Goal: Answer question/provide support

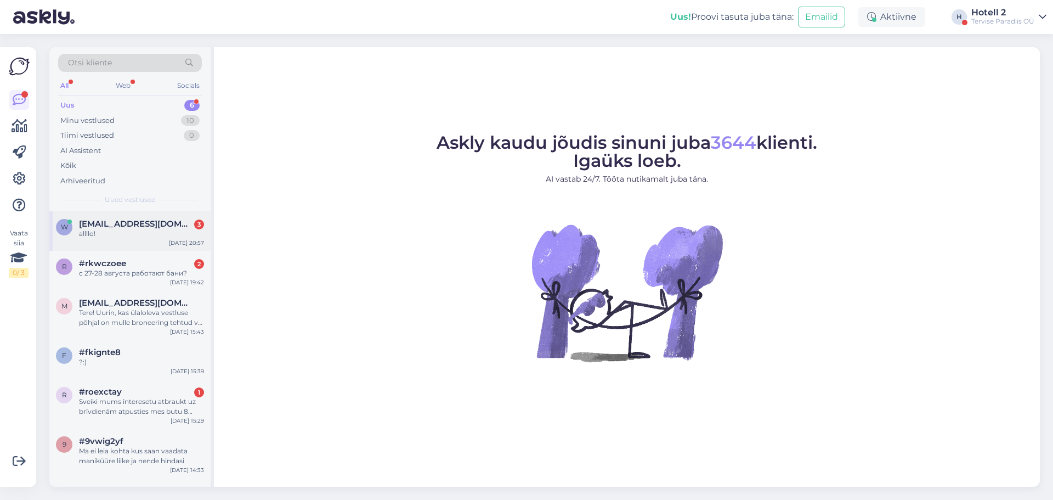
click at [95, 227] on span "[EMAIL_ADDRESS][DOMAIN_NAME]" at bounding box center [136, 224] width 114 height 10
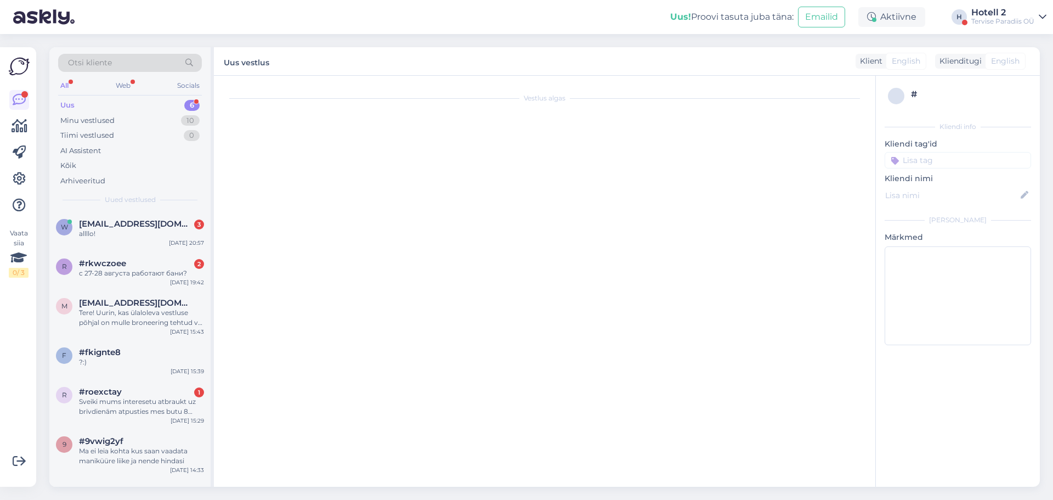
scroll to position [135, 0]
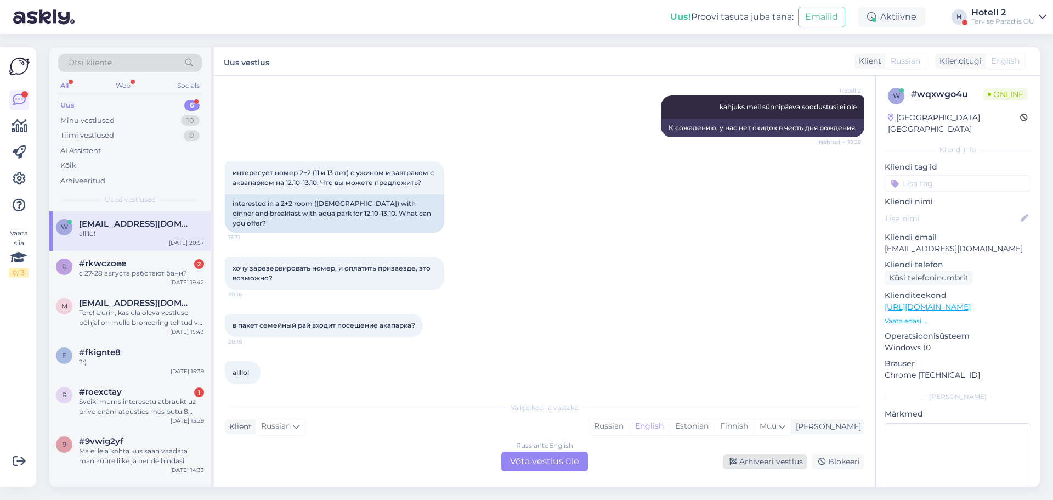
click at [751, 455] on div "Arhiveeri vestlus" at bounding box center [765, 461] width 84 height 15
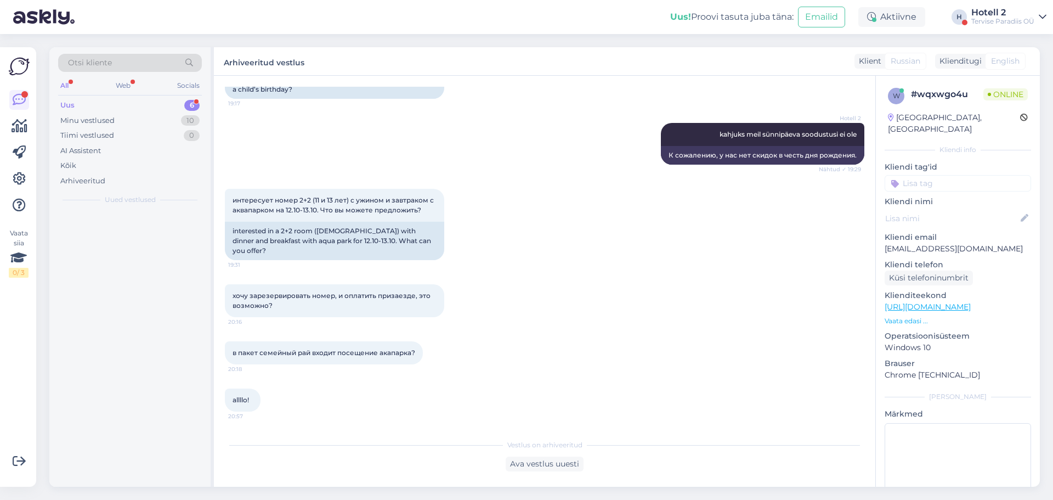
scroll to position [98, 0]
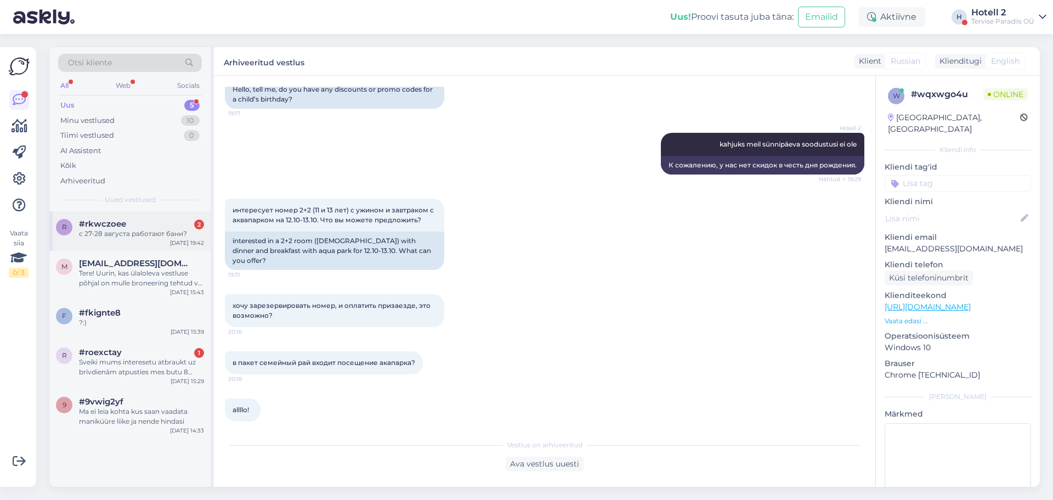
click at [155, 230] on div "с 27-28 августа работают бани?" at bounding box center [141, 234] width 125 height 10
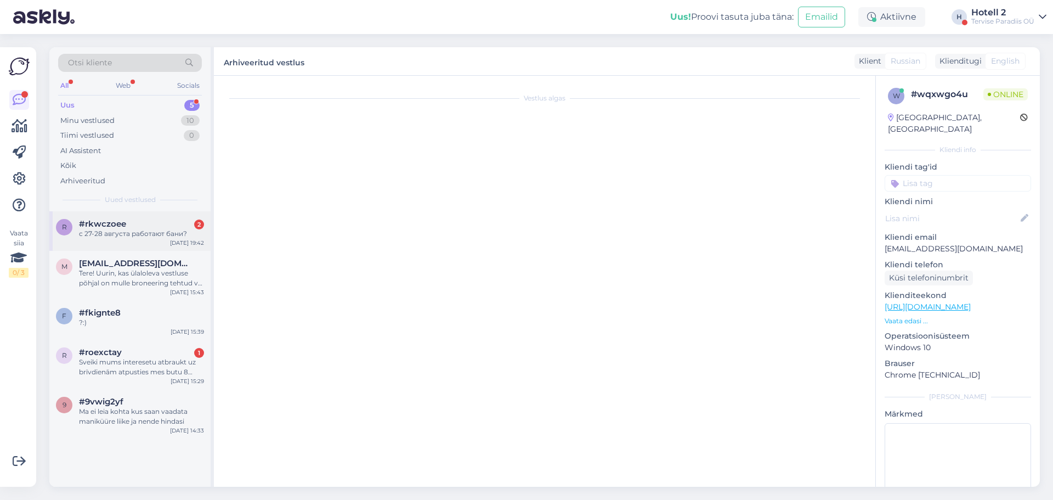
scroll to position [0, 0]
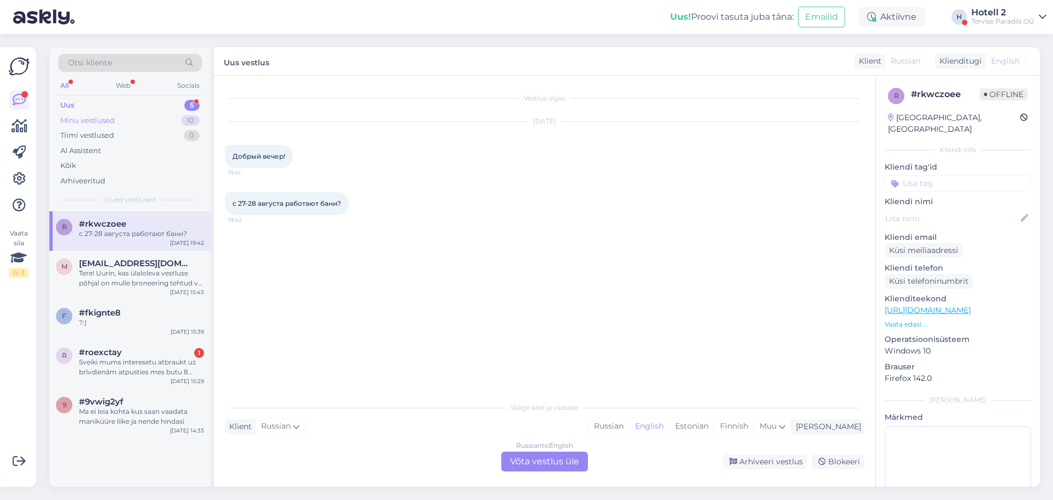
click at [116, 120] on div "Minu vestlused 10" at bounding box center [130, 120] width 144 height 15
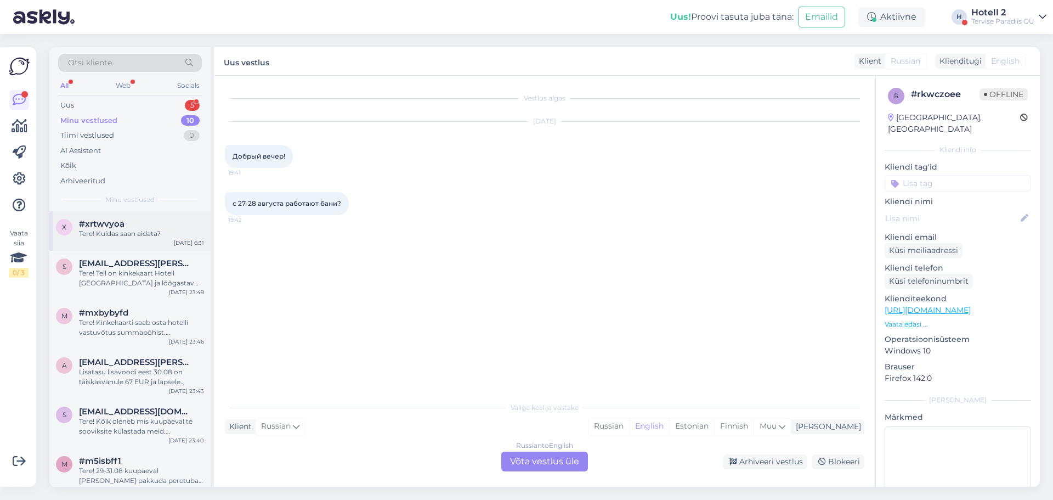
click at [136, 234] on div "Tere! Kuidas saan aidata?" at bounding box center [141, 234] width 125 height 10
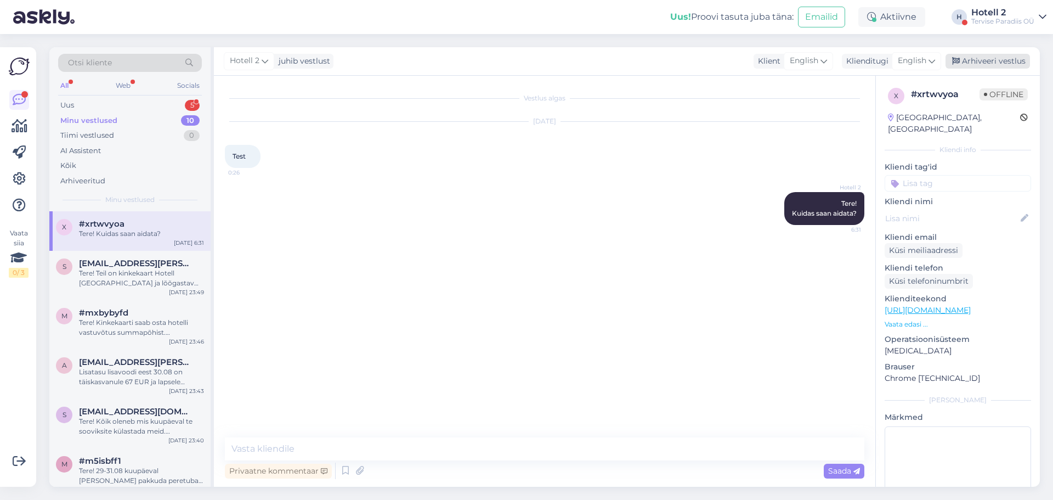
click at [975, 60] on div "Arhiveeri vestlus" at bounding box center [988, 61] width 84 height 15
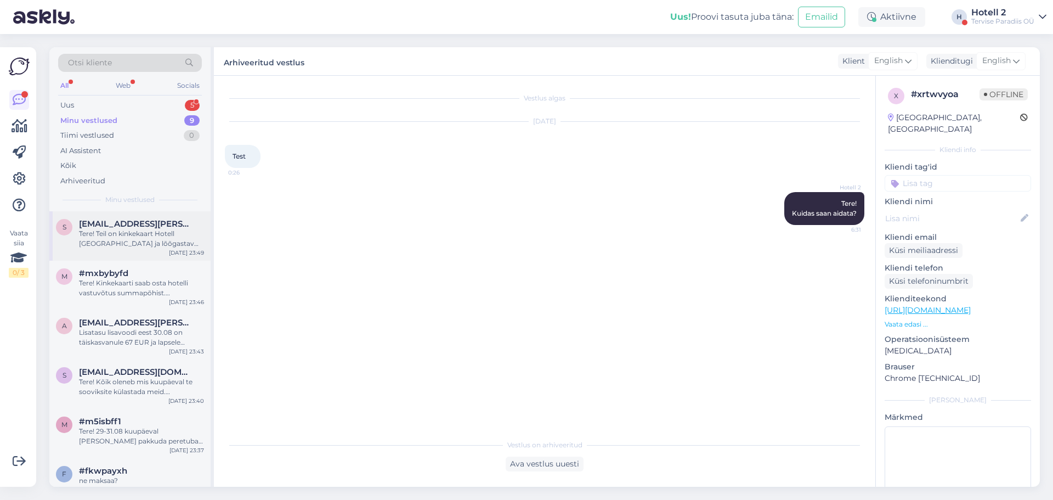
click at [94, 230] on div "Tere! Teil on kinkekaart Hotell [GEOGRAPHIC_DATA] ja lõõgastav spaakülastus Ter…" at bounding box center [141, 239] width 125 height 20
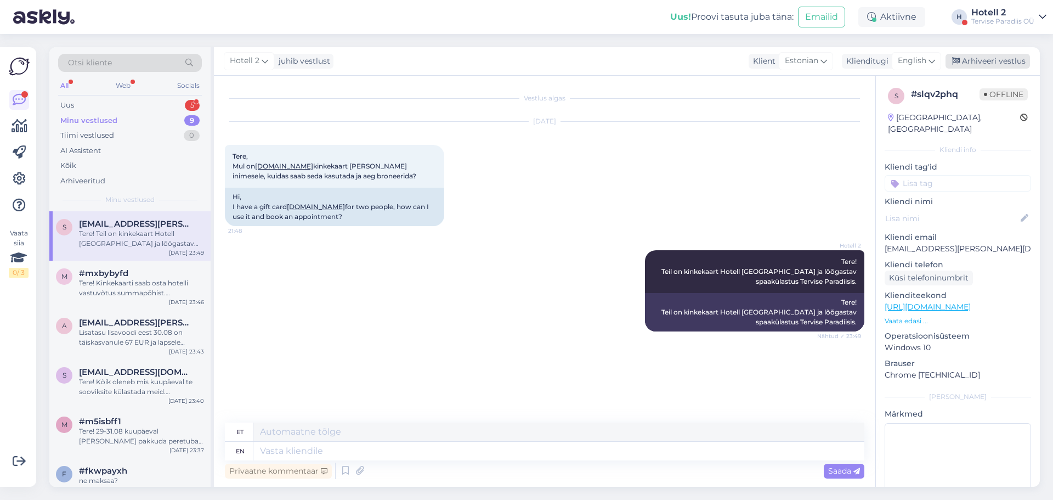
click at [971, 64] on div "Arhiveeri vestlus" at bounding box center [988, 61] width 84 height 15
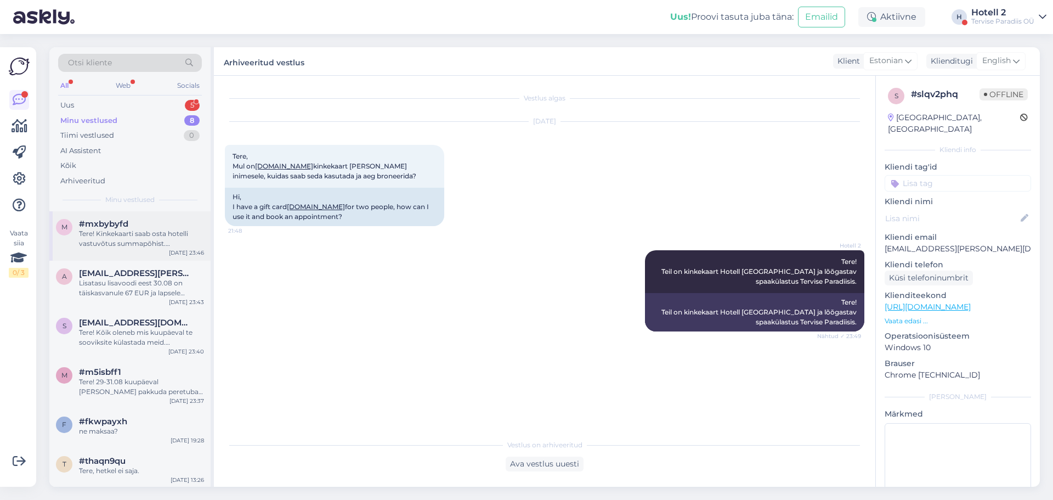
click at [145, 251] on div "m #mxbybyfd Tere! Kinkekaarti saab osta hotelli vastuvõtus summapõhist. Kinkeka…" at bounding box center [129, 235] width 161 height 49
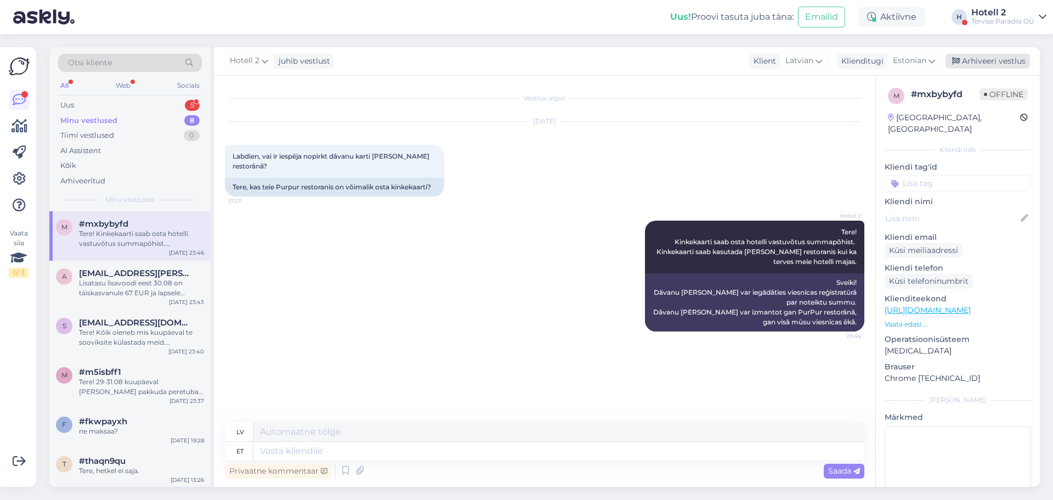
click at [984, 55] on div "Arhiveeri vestlus" at bounding box center [988, 61] width 84 height 15
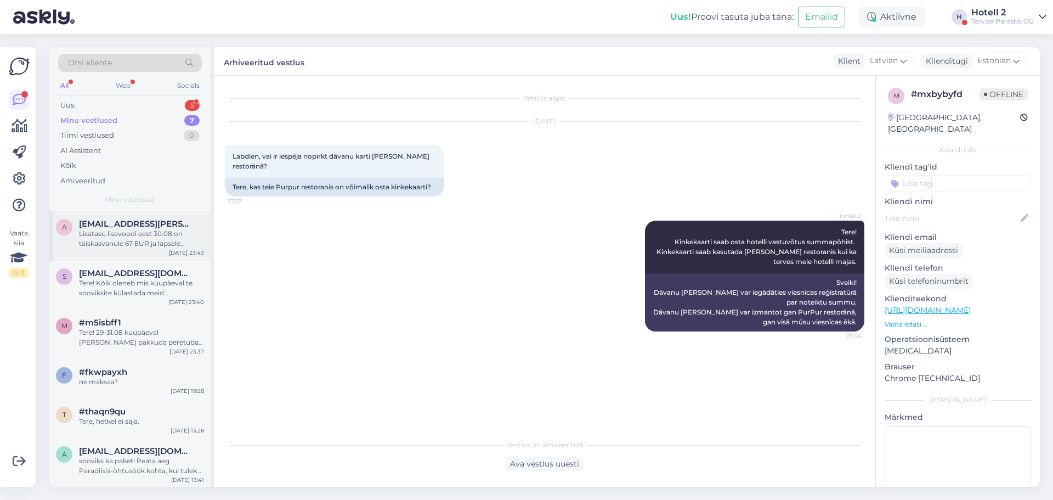
click at [153, 227] on span "[EMAIL_ADDRESS][PERSON_NAME][DOMAIN_NAME]" at bounding box center [136, 224] width 114 height 10
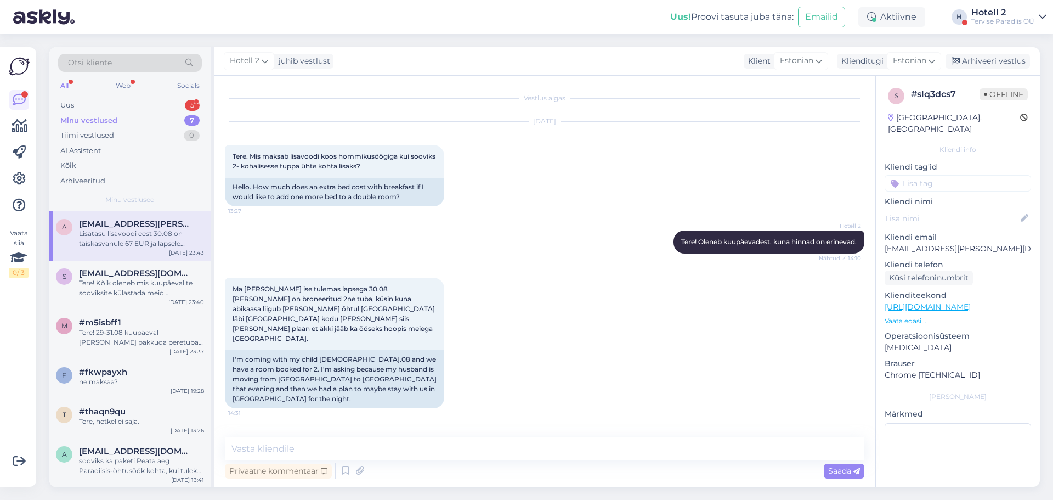
scroll to position [258, 0]
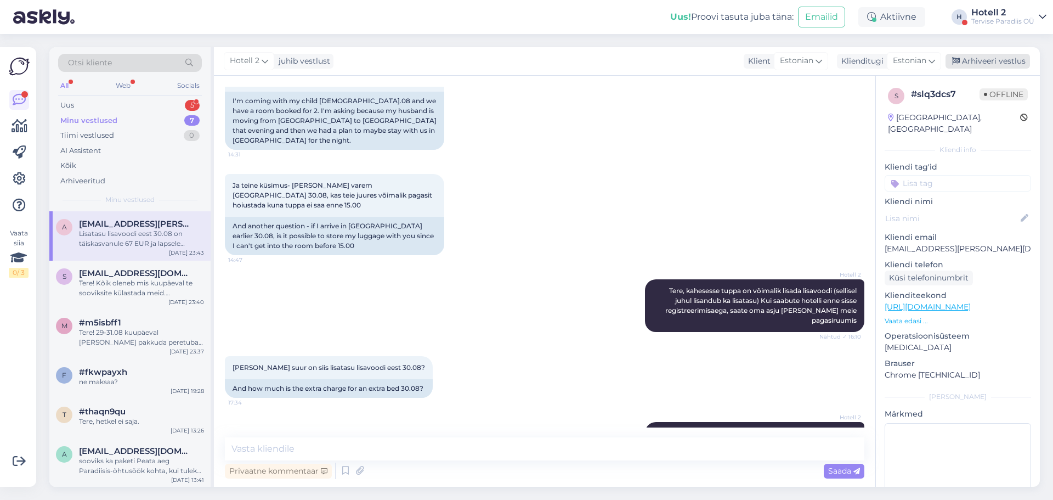
click at [987, 60] on div "Arhiveeri vestlus" at bounding box center [988, 61] width 84 height 15
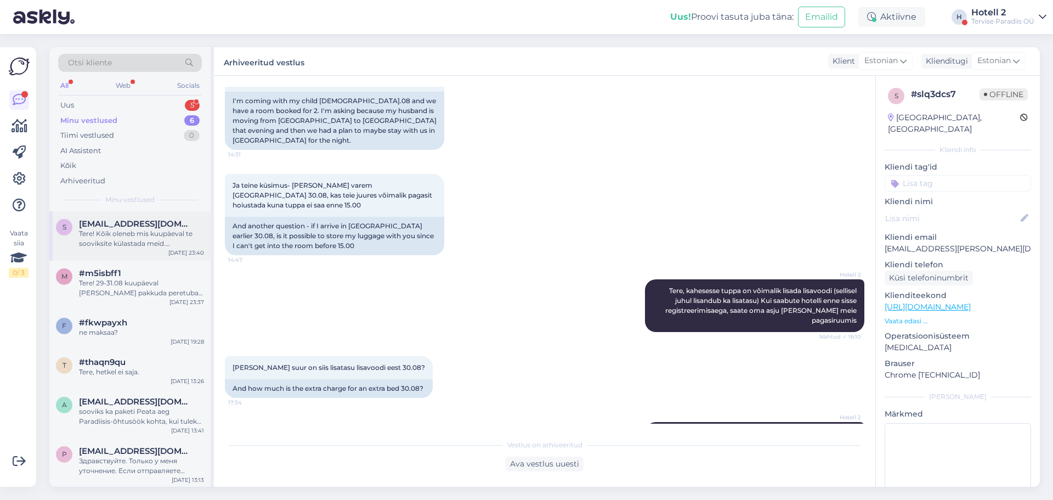
click at [151, 242] on div "Tere! Kõik oleneb mis kuupäeval te sooviksite külastada meid. Koolivaheaegadel …" at bounding box center [141, 239] width 125 height 20
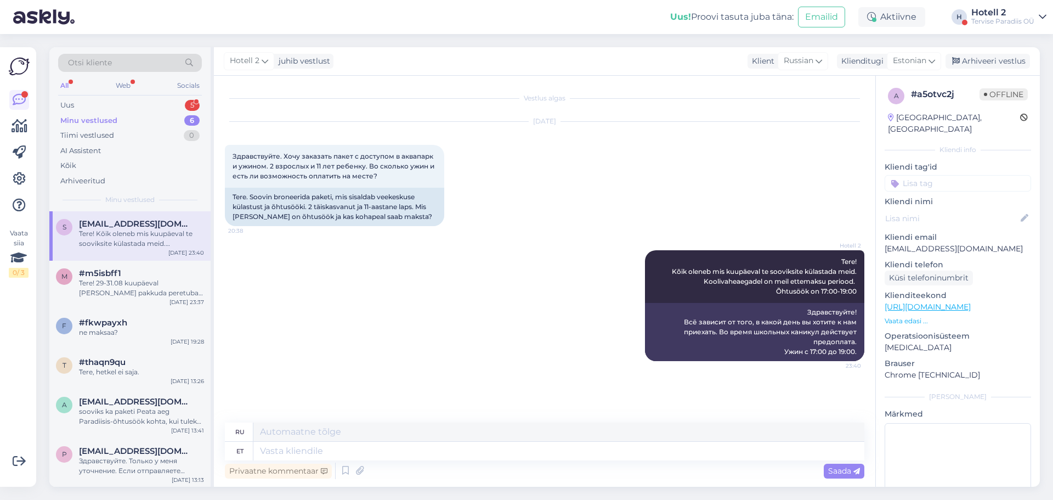
scroll to position [0, 0]
click at [969, 61] on div "Arhiveeri vestlus" at bounding box center [988, 61] width 84 height 15
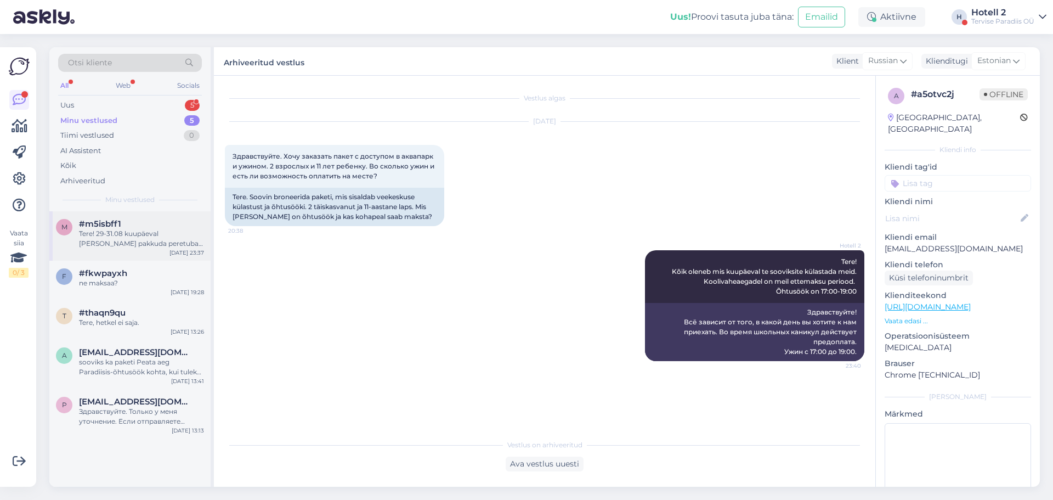
click at [140, 233] on div "Tere! 29-31.08 kuupäeval [PERSON_NAME] pakkuda peretuba. Peretoa hind on 327 EU…" at bounding box center [141, 239] width 125 height 20
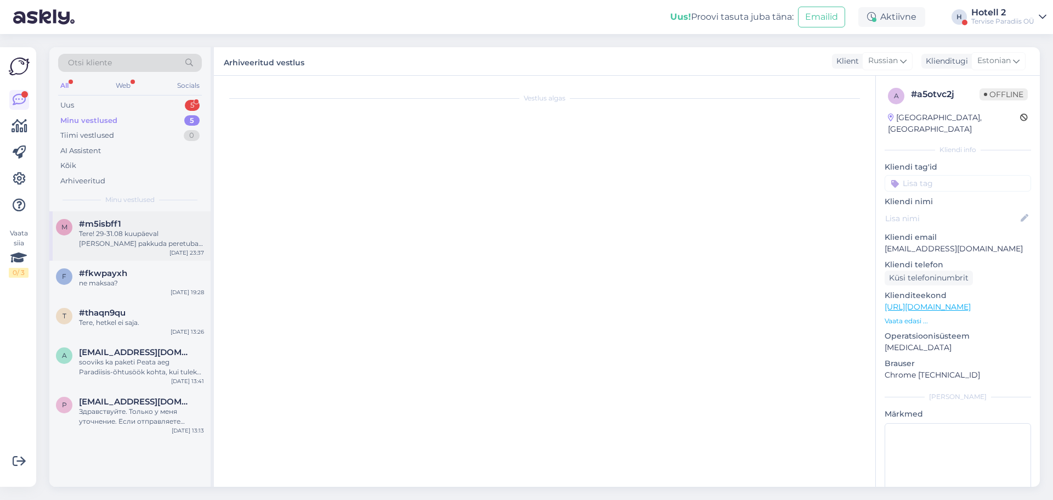
scroll to position [115, 0]
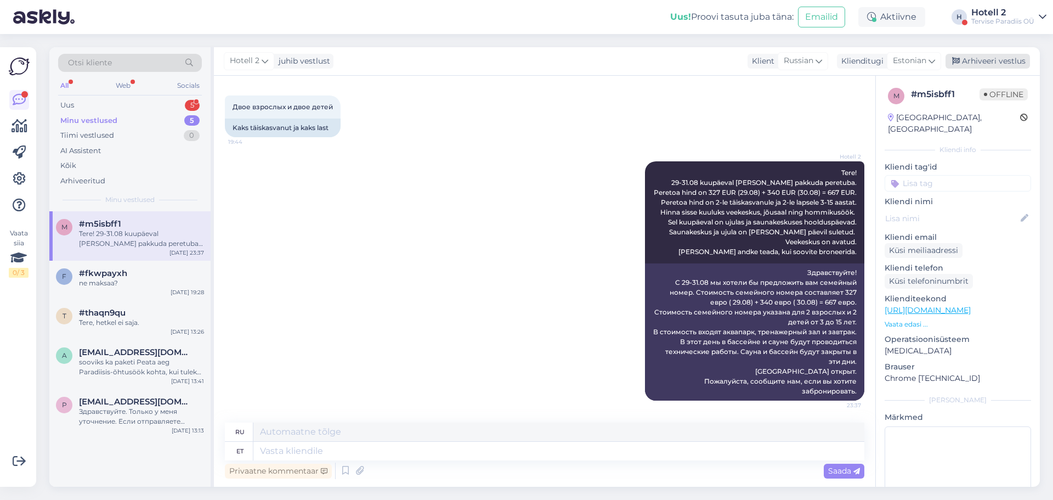
click at [997, 65] on div "Arhiveeri vestlus" at bounding box center [988, 61] width 84 height 15
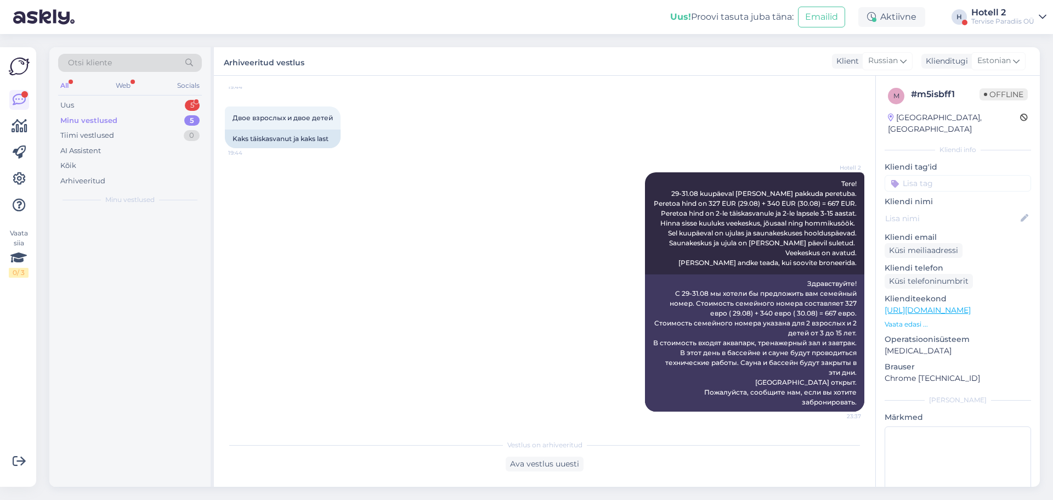
scroll to position [104, 0]
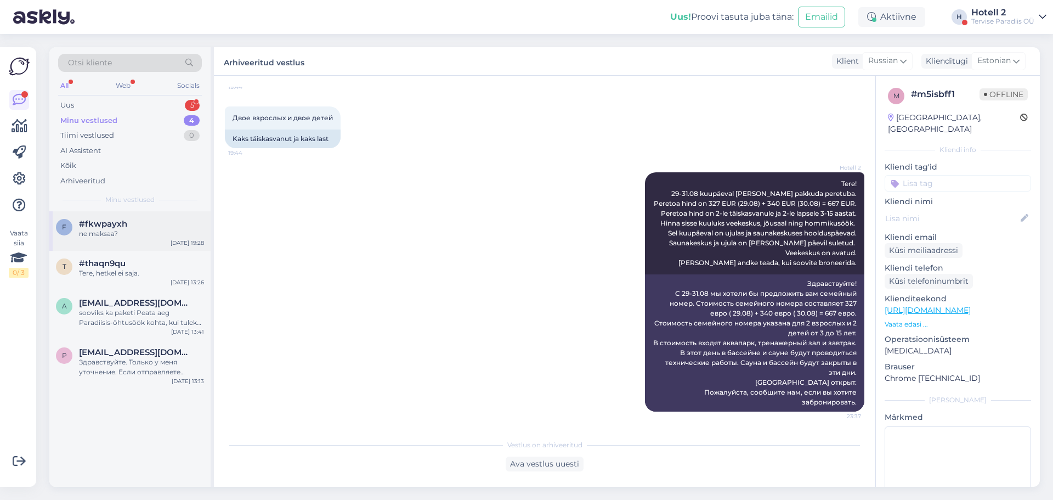
click at [150, 234] on div "ne maksaa?" at bounding box center [141, 234] width 125 height 10
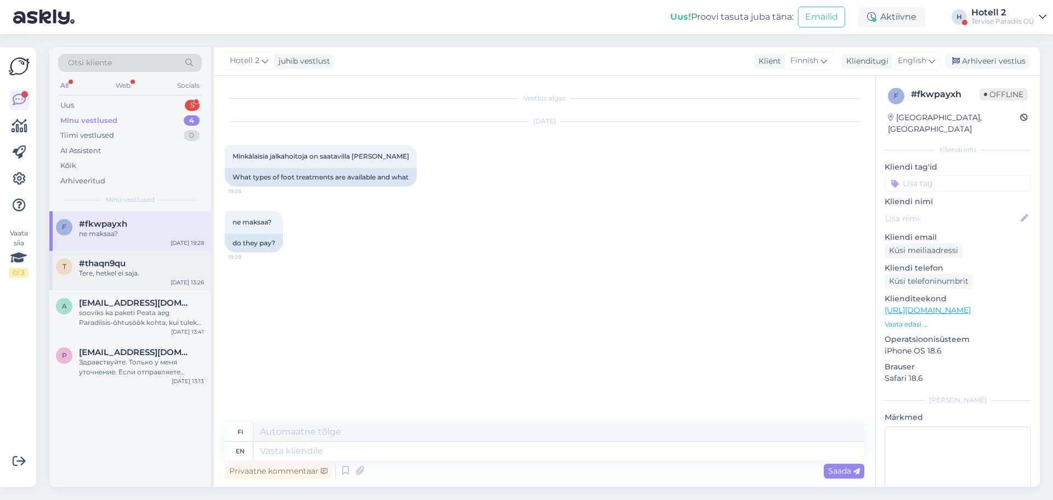
click at [158, 280] on div "t #thaqn9qu Tere, hetkel ei saja. [DATE] 13:26" at bounding box center [129, 270] width 161 height 39
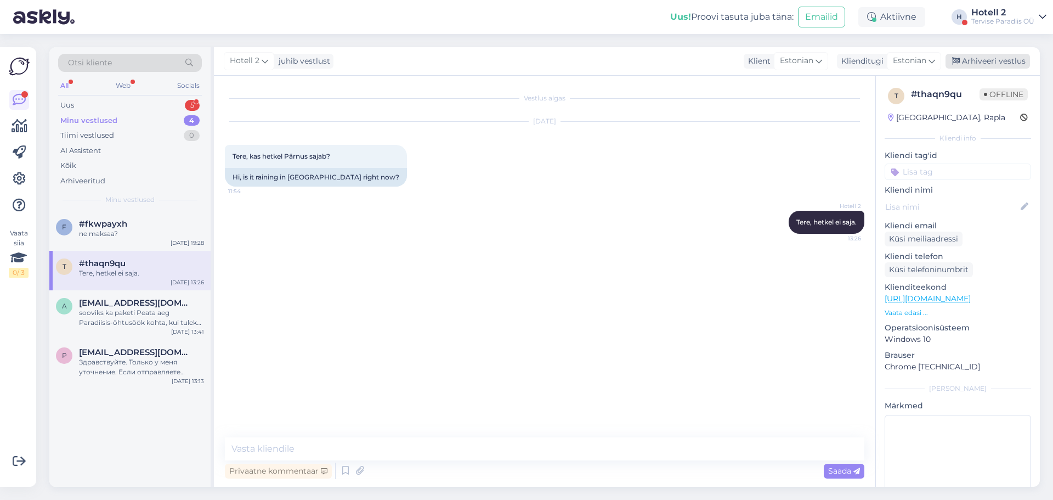
click at [984, 59] on div "Arhiveeri vestlus" at bounding box center [988, 61] width 84 height 15
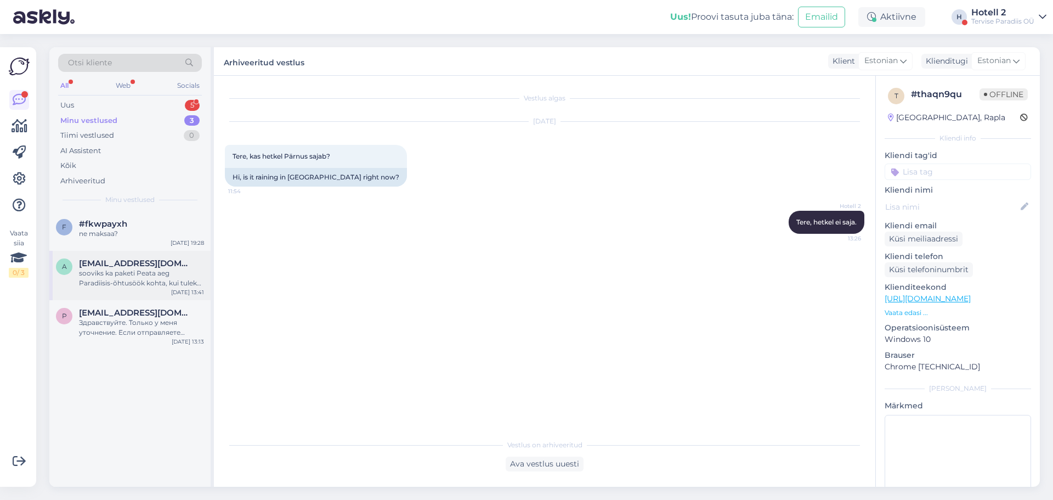
click at [163, 256] on div "a [EMAIL_ADDRESS][DOMAIN_NAME] sooviks ka paketi Peata aeg Paradiisis-õhtusöök …" at bounding box center [129, 275] width 161 height 49
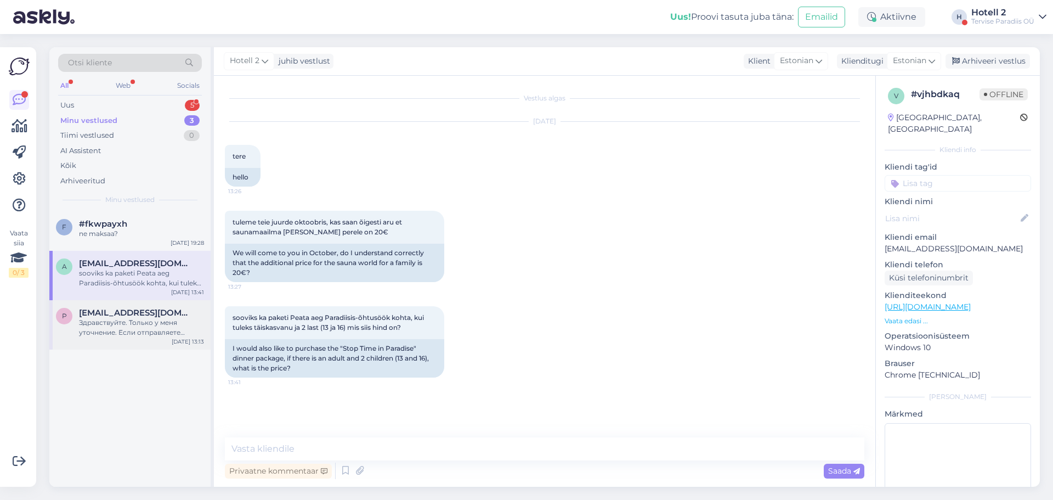
click at [157, 306] on div "p [EMAIL_ADDRESS][DOMAIN_NAME] Здравствуйте. Только у меня уточнение. Если отпр…" at bounding box center [129, 324] width 161 height 49
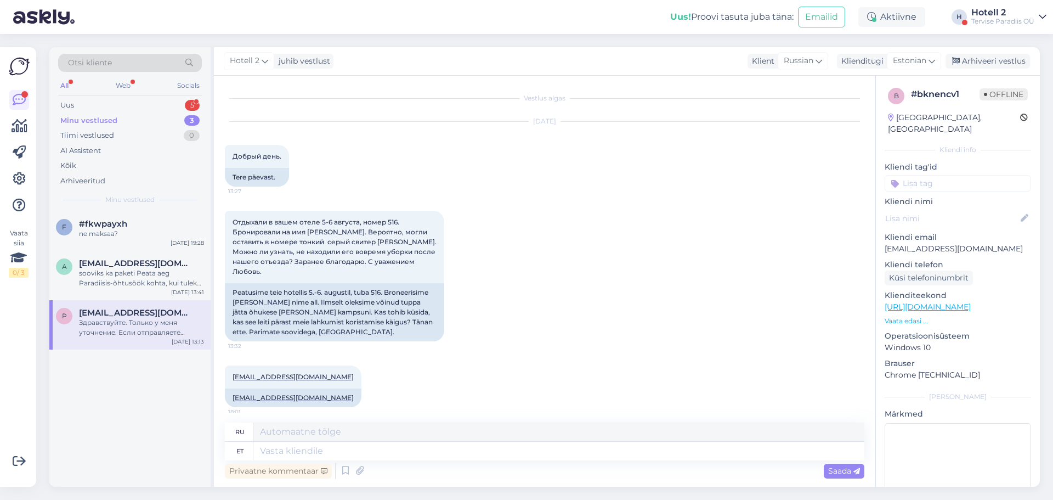
scroll to position [941, 0]
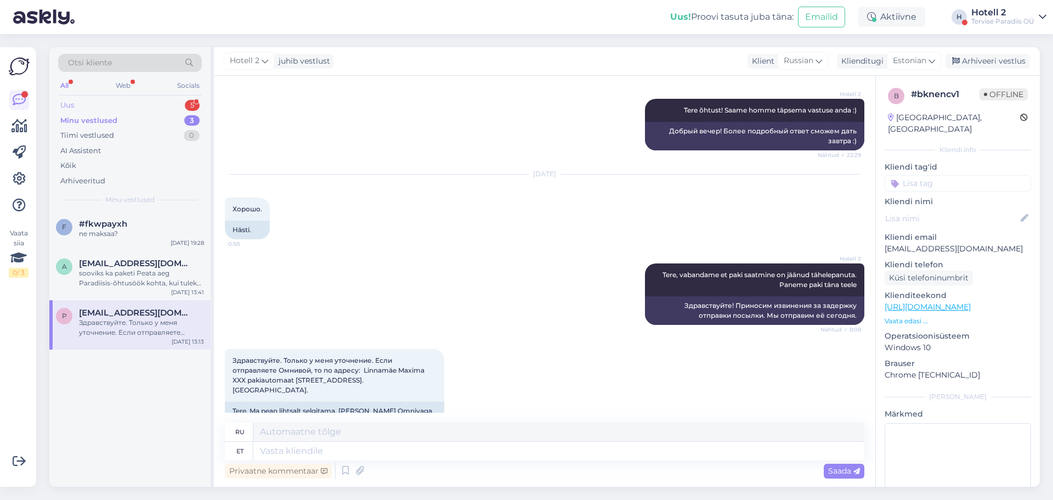
click at [165, 105] on div "Uus 5" at bounding box center [130, 105] width 144 height 15
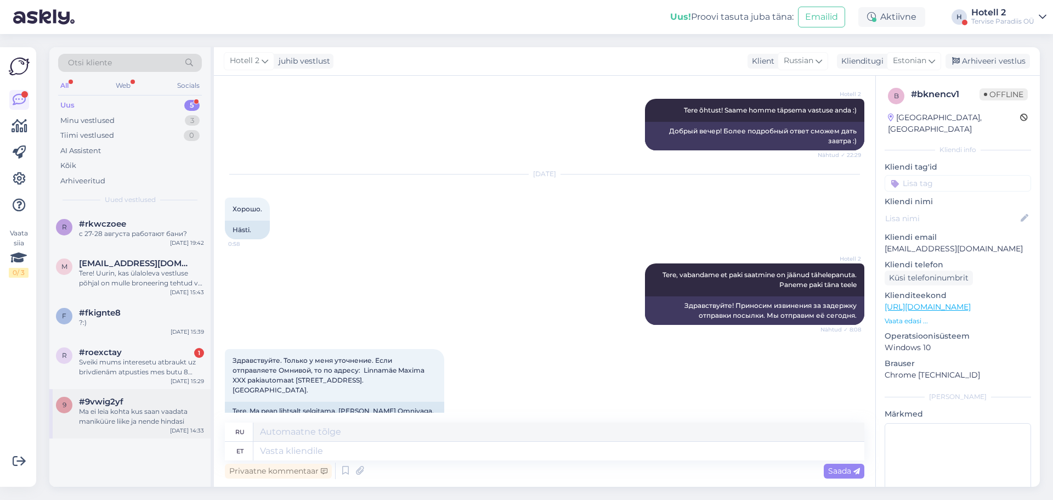
click at [143, 407] on div "Ma ei leia kohta kus saan vaadata maniküüre liike ja nende hindasi" at bounding box center [141, 416] width 125 height 20
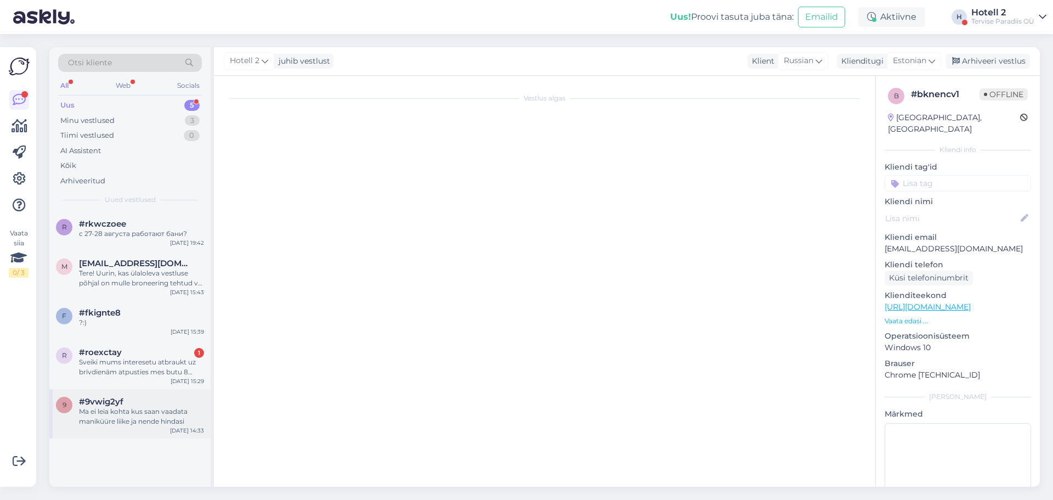
scroll to position [0, 0]
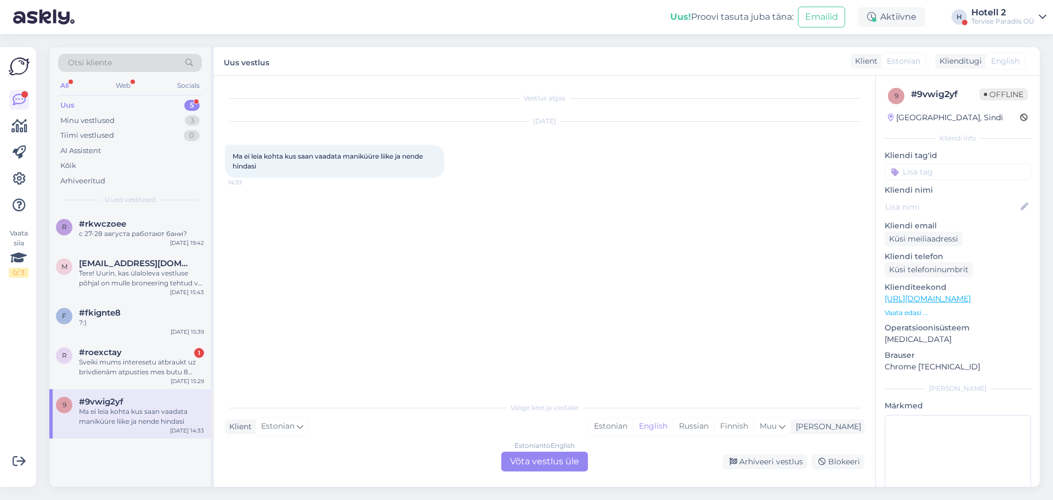
click at [546, 454] on div "Estonian to English Võta vestlus üle" at bounding box center [544, 461] width 87 height 20
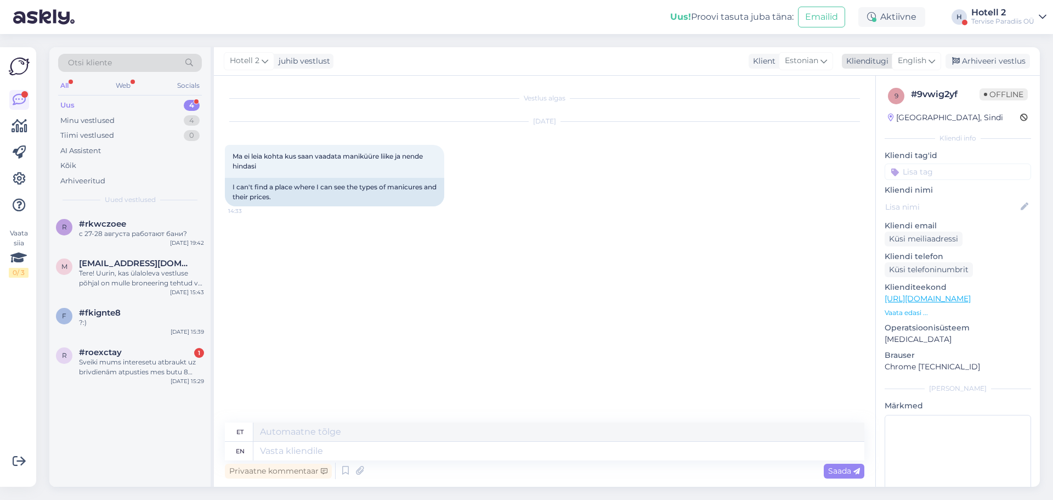
click at [917, 59] on span "English" at bounding box center [912, 61] width 29 height 12
type input "es"
click at [871, 124] on link "Estonian" at bounding box center [892, 127] width 121 height 18
click at [269, 448] on textarea at bounding box center [545, 448] width 640 height 23
paste textarea "[URL][DOMAIN_NAME]"
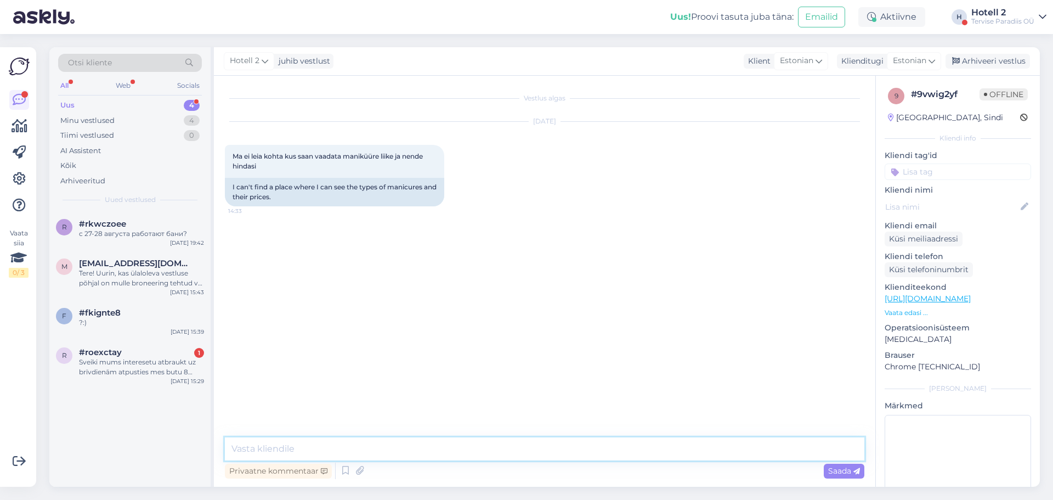
type textarea "[URL][DOMAIN_NAME]"
click at [982, 65] on div "Arhiveeri vestlus" at bounding box center [988, 61] width 84 height 15
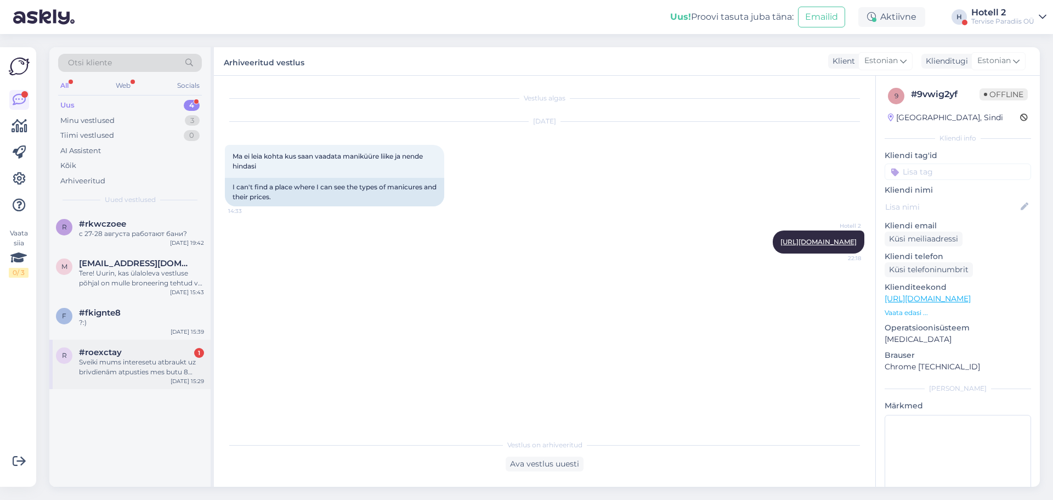
click at [117, 349] on span "#roexctay" at bounding box center [100, 352] width 43 height 10
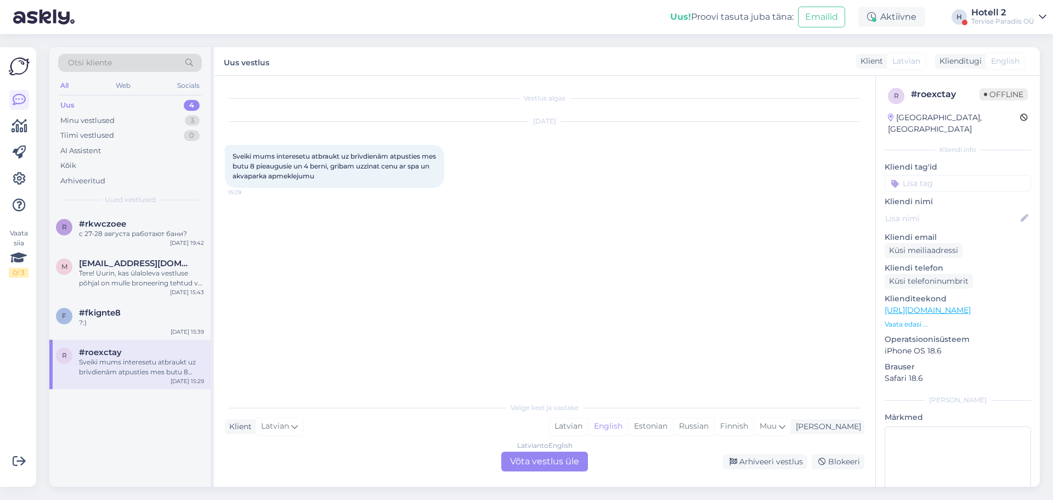
click at [556, 458] on div "Latvian to English Võta vestlus üle" at bounding box center [544, 461] width 87 height 20
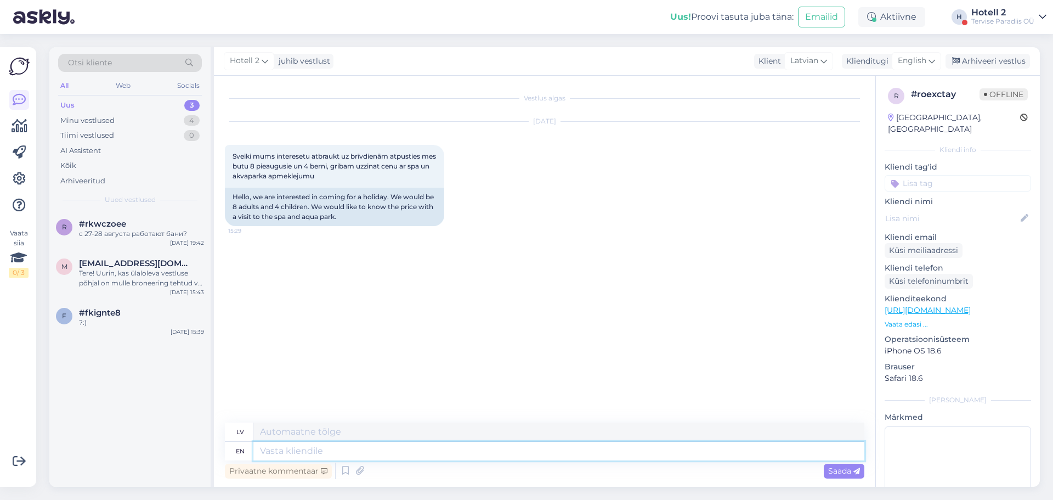
click at [275, 453] on textarea at bounding box center [558, 451] width 611 height 19
paste textarea "[URL][DOMAIN_NAME]"
type textarea "[URL][DOMAIN_NAME]"
type textarea "[URL][DOMAIN_NAME] !/accommodation/packages"
type textarea "[URL][DOMAIN_NAME] Look"
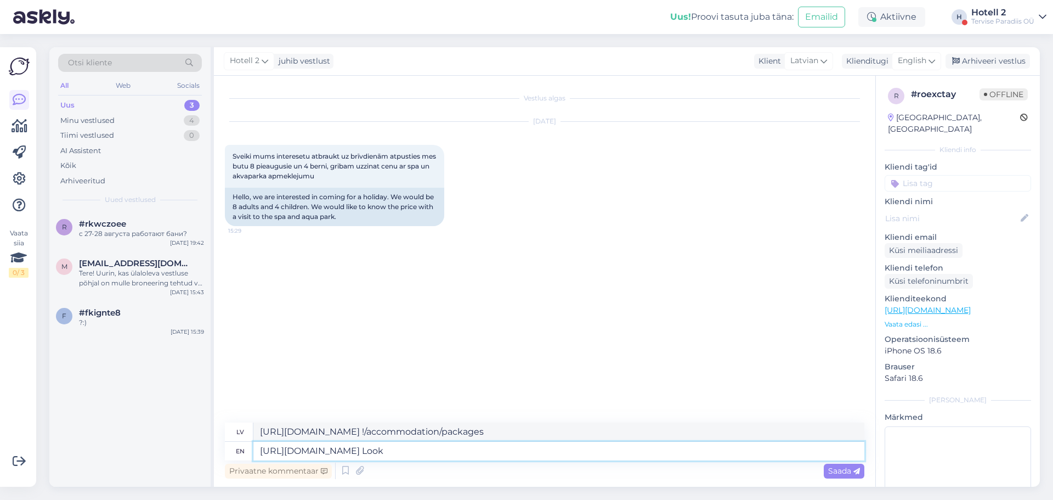
type textarea "[URL][DOMAIN_NAME] !/accommodation/packages Skatīt"
type textarea "[URL][DOMAIN_NAME] Look uo"
type textarea "[URL][DOMAIN_NAME] !/accommodation/packages Apskatiet uo"
type textarea "[URL][DOMAIN_NAME] Look up t"
type textarea "[URL][DOMAIN_NAME] !/accommodation/packages Meklēt"
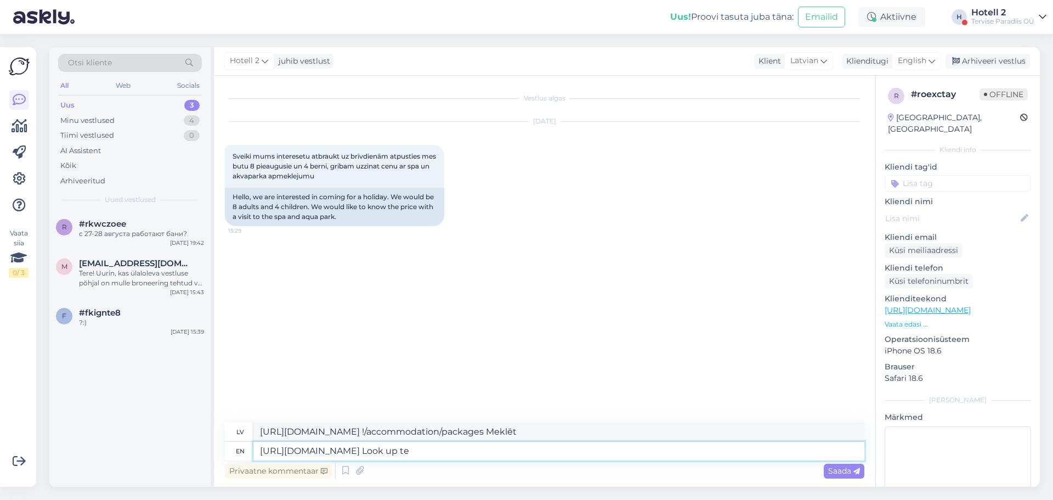
type textarea "[URL][DOMAIN_NAME] Look up te"
type textarea "[URL][DOMAIN_NAME] !/accommodation/packages Meklējiet te"
type textarea "[URL][DOMAIN_NAME] Look up the"
type textarea "[URL][DOMAIN_NAME] !/accommodation/packages Meklējiet"
type textarea "[URL][DOMAIN_NAME] Look up the prices"
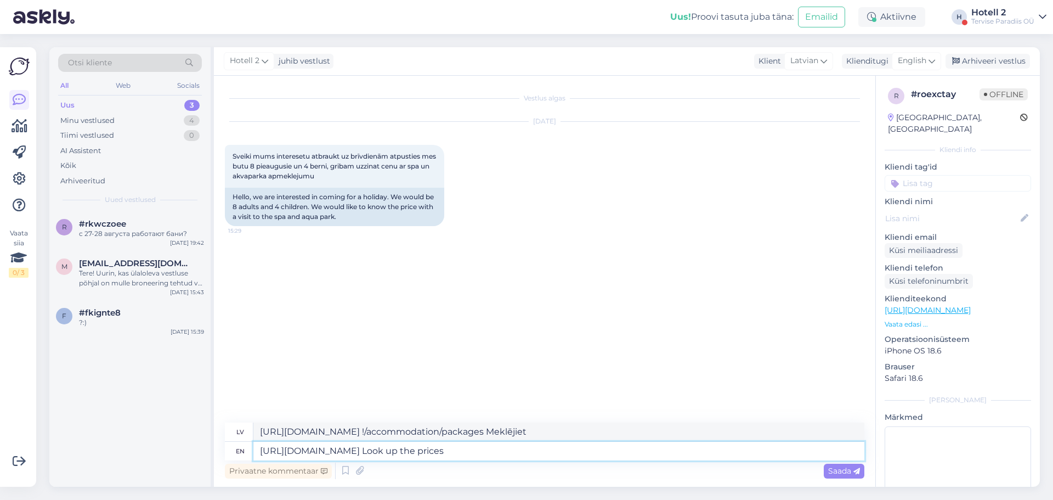
type textarea "[URL][DOMAIN_NAME] !/accommodation/packages Apskatiet cenas"
type textarea "[URL][DOMAIN_NAME] Look up the prices here"
type textarea "[URL][DOMAIN_NAME] !/accommodation/packages Cenas skatiet šeit"
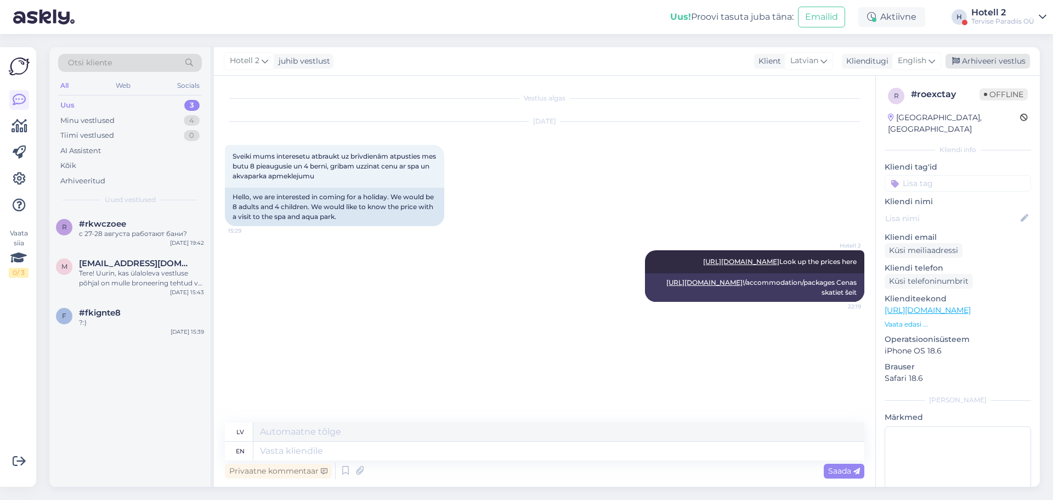
click at [996, 63] on div "Arhiveeri vestlus" at bounding box center [988, 61] width 84 height 15
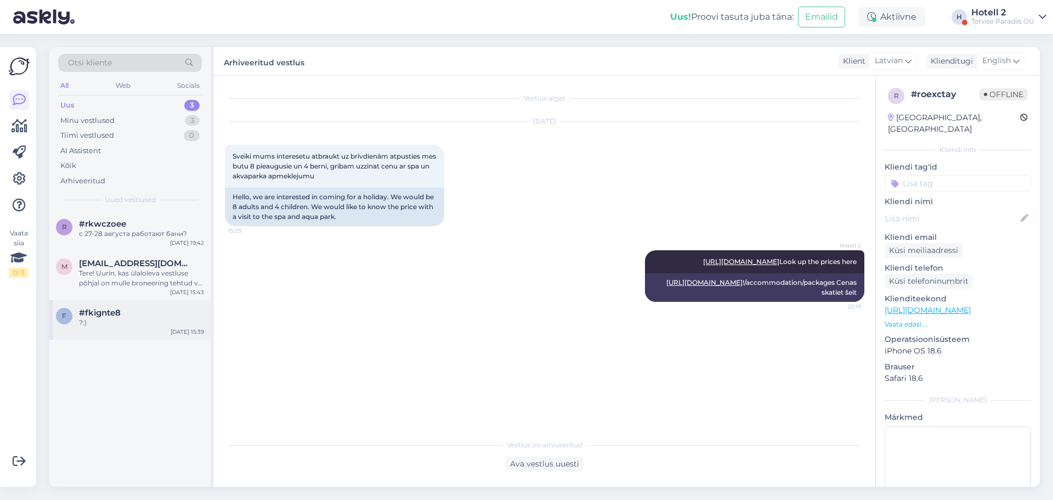
click at [72, 314] on div "f #fkignte8 ?:)" at bounding box center [130, 318] width 148 height 20
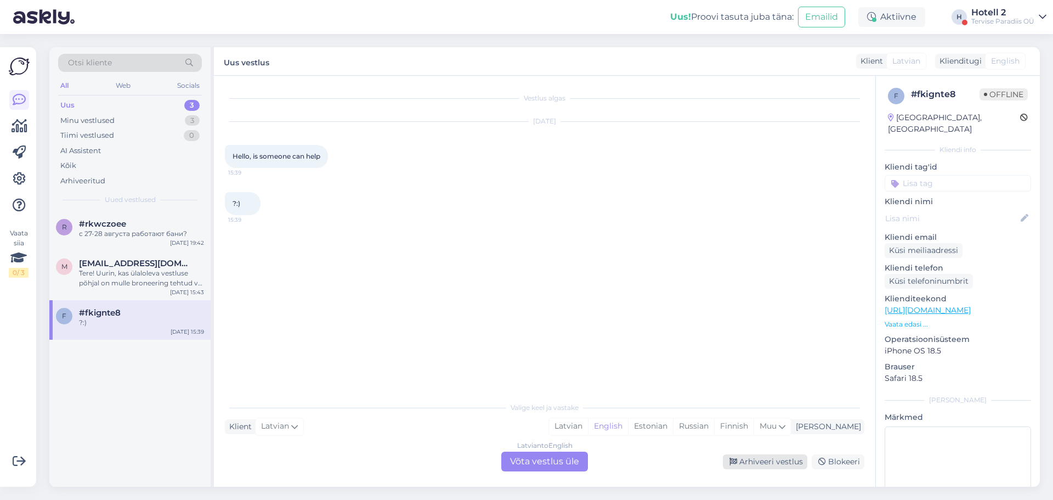
click at [746, 460] on div "Arhiveeri vestlus" at bounding box center [765, 461] width 84 height 15
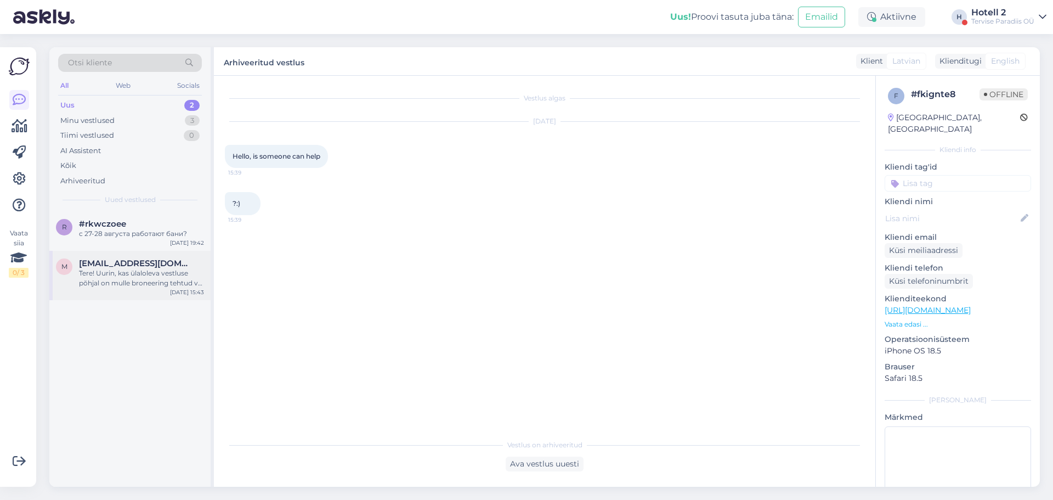
click at [152, 280] on div "Tere! Uurin, kas ülaloleva vestluse põhjal on mulle broneering tehtud või on mi…" at bounding box center [141, 278] width 125 height 20
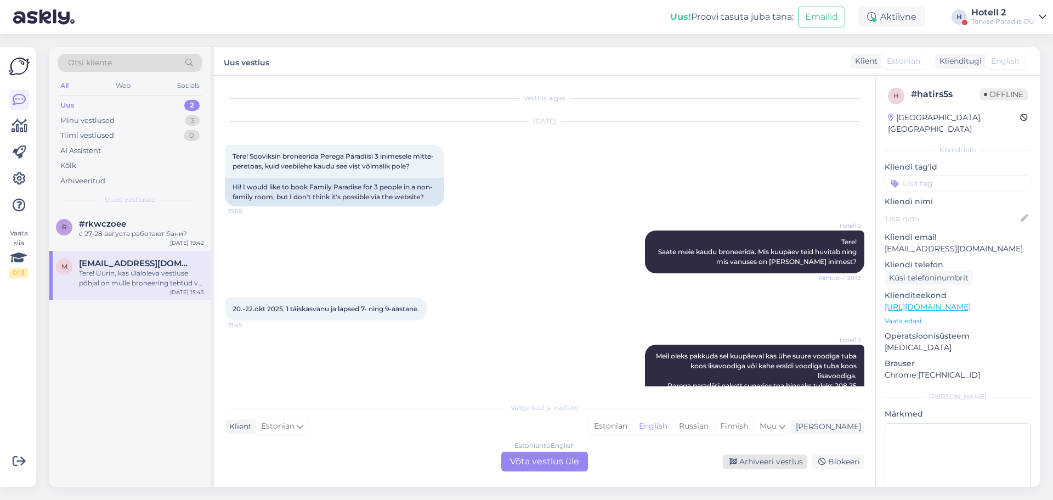
click at [783, 461] on div "Arhiveeri vestlus" at bounding box center [765, 461] width 84 height 15
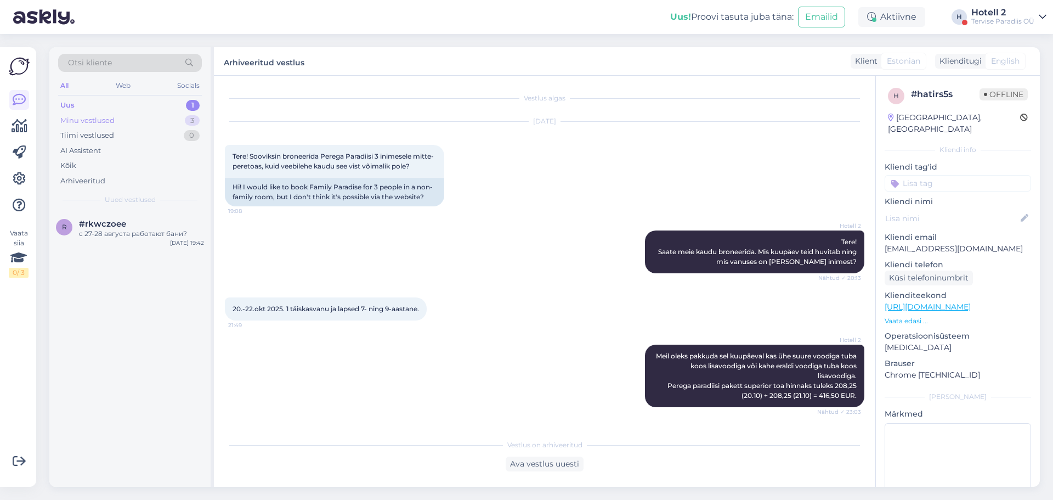
click at [131, 118] on div "Minu vestlused 3" at bounding box center [130, 120] width 144 height 15
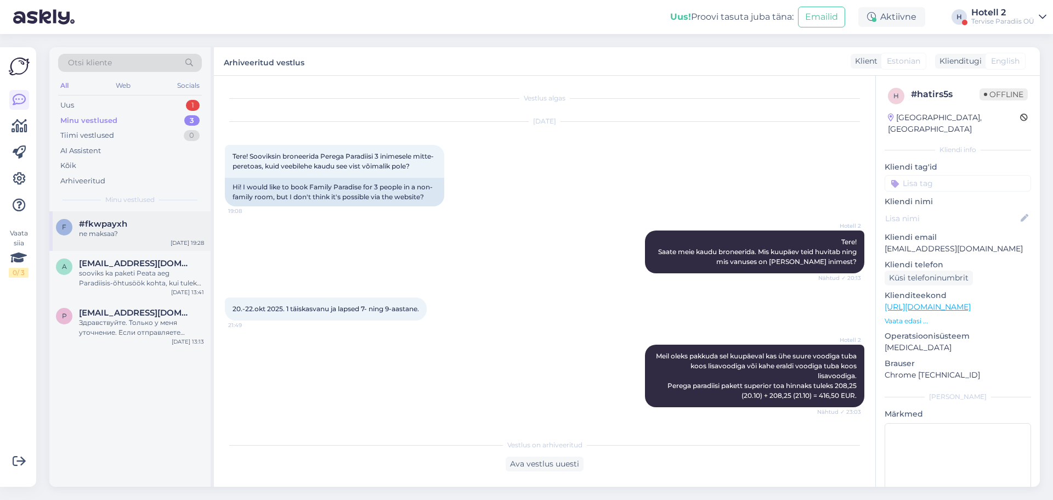
click at [132, 216] on div "f #fkwpayxh ne maksaa? [DATE] 19:28" at bounding box center [129, 230] width 161 height 39
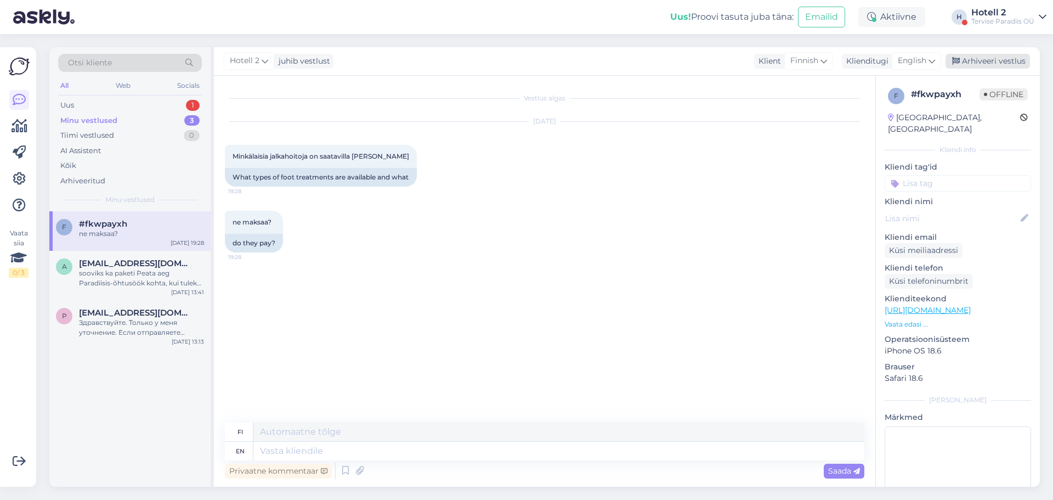
click at [974, 63] on div "Arhiveeri vestlus" at bounding box center [988, 61] width 84 height 15
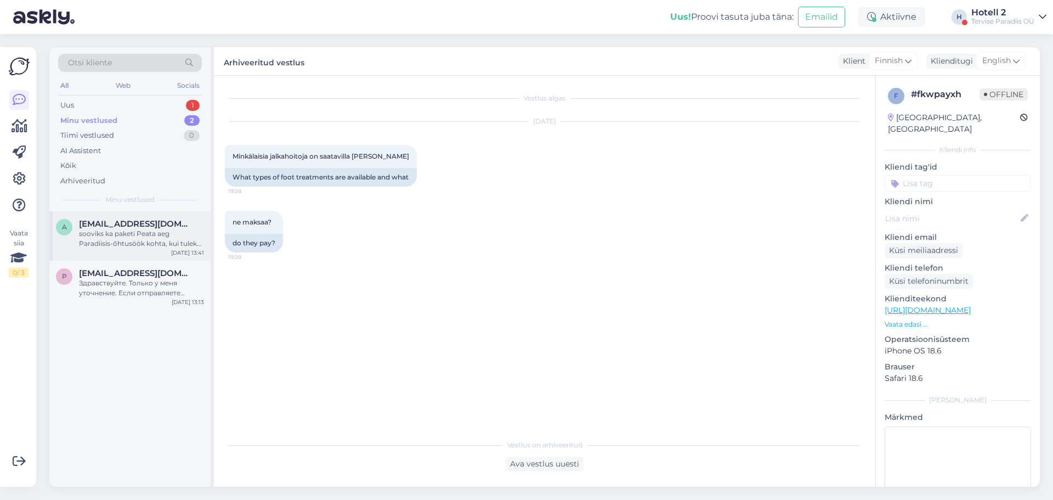
click at [174, 235] on div "sooviks ka paketi Peata aeg Paradiisis-õhtusöök kohta, kui tuleks täiskasvanu j…" at bounding box center [141, 239] width 125 height 20
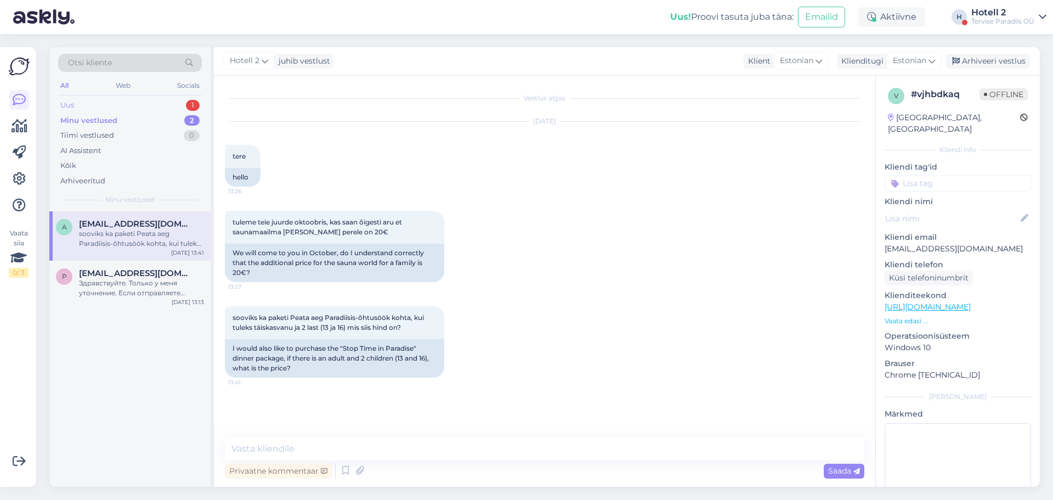
click at [158, 112] on div "Uus 1" at bounding box center [130, 105] width 144 height 15
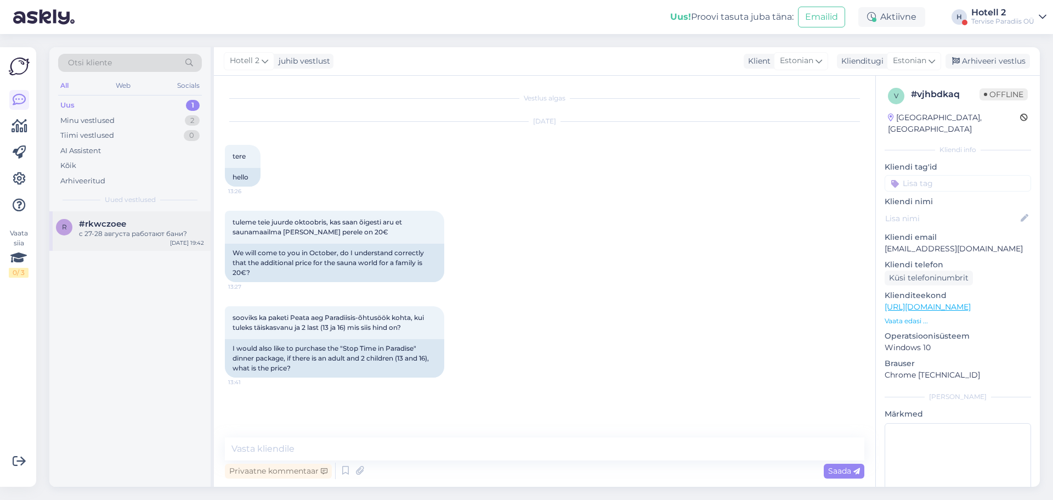
click at [140, 222] on div "#rkwczoee" at bounding box center [141, 224] width 125 height 10
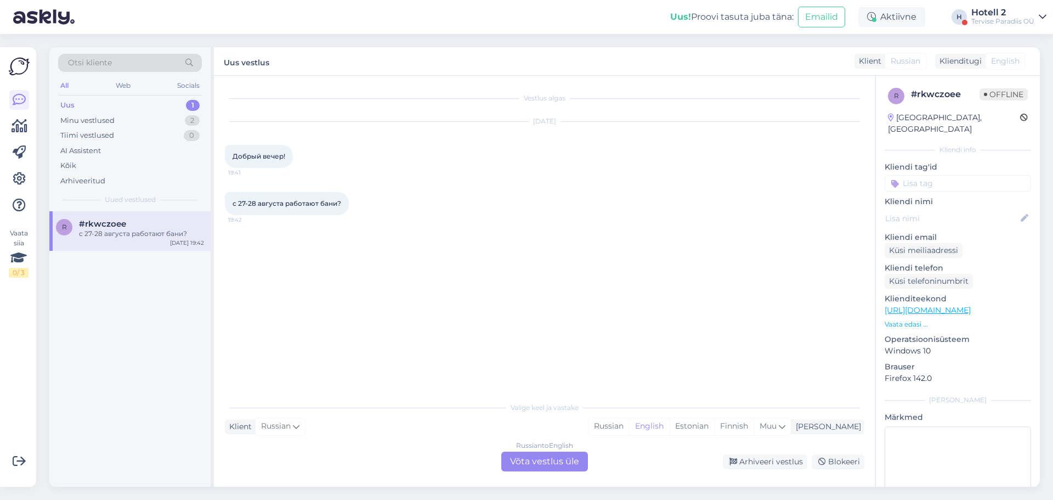
click at [530, 459] on div "Russian to English Võta vestlus üle" at bounding box center [544, 461] width 87 height 20
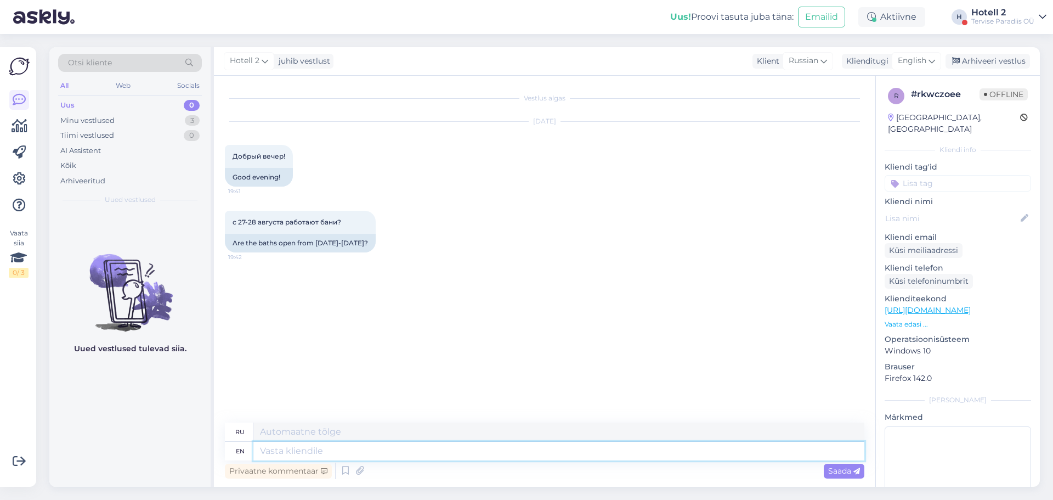
click at [402, 456] on textarea at bounding box center [558, 451] width 611 height 19
type textarea "Hello"
type textarea "Привет"
type textarea "Hello!"
type textarea "Привет!"
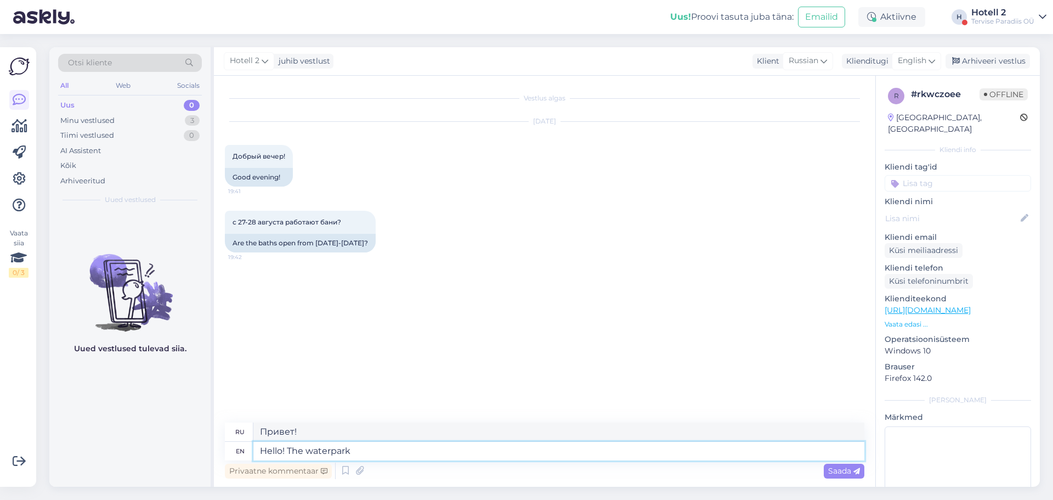
type textarea "Hello! The waterpark"
type textarea "Привет! [GEOGRAPHIC_DATA]."
type textarea "Hello! The waterpark is o"
type textarea "Привет! Аквапарк — это"
type textarea "Hello! The waterpark is open"
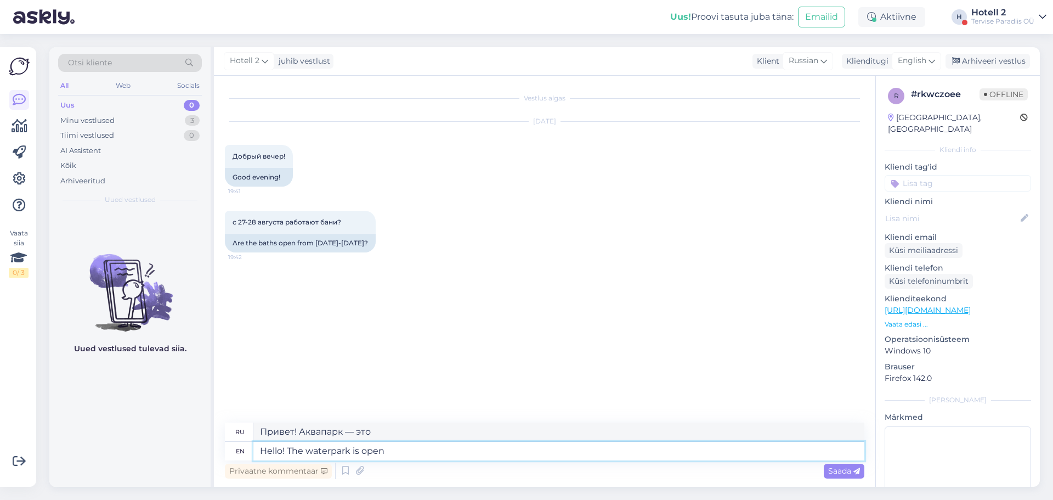
type textarea "Здравствуйте! [GEOGRAPHIC_DATA] открыт."
type textarea "Hello! The waterpark is open from"
type textarea "Здравствуйте! [GEOGRAPHIC_DATA] открыт с"
type textarea "Hello! The waterpark is open from 12-21"
type textarea "Здравствуйте! Аквапарк открыт с 12:00 до"
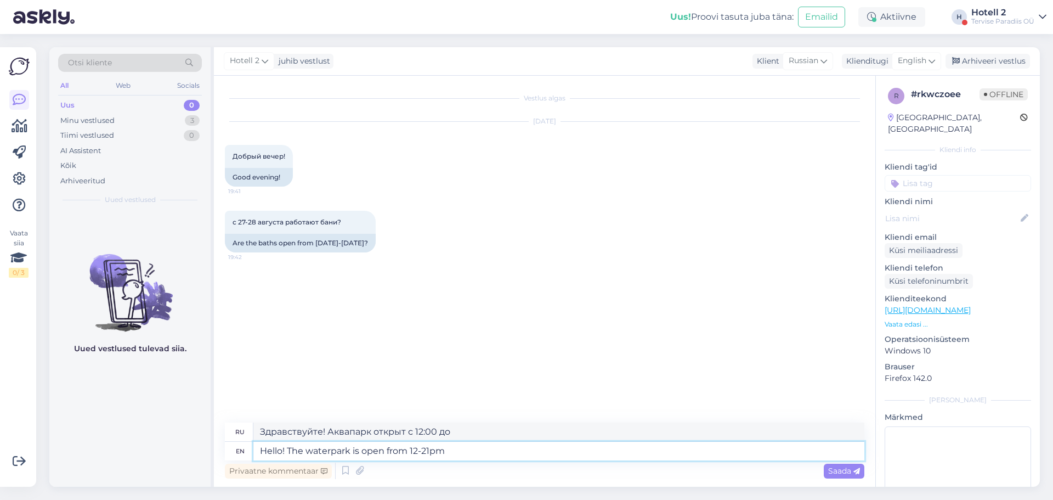
type textarea "Hello! The waterpark is open from 12-21pm,"
type textarea "Здравствуйте! Аквапарк открыт с 12:00 до 21:00."
type textarea "Hello! The waterpark is open from 12-21pm, but t"
type textarea "Здравствуйте! Аквапарк открыт с 12:00 до 21:00, но"
type textarea "Hello! The waterpark is open from 12-21pm, but the saunas"
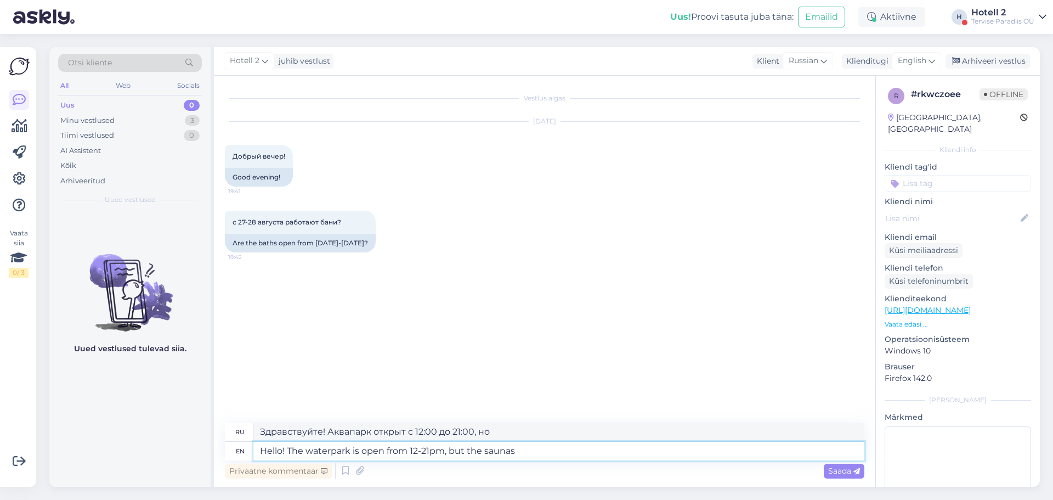
type textarea "Здравствуйте! Аквапарк открыт с 12:00 до 21:00, но сауны"
type textarea "Hello! The waterpark is open from 12-21pm, but the saunas and"
type textarea "Здравствуйте! Аквапарк открыт с 12:00 до 21:00, но сауны и"
type textarea "Hello! The waterpark is open from 12-21pm, but the saunas and swim"
type textarea "Здравствуйте! Аквапарк открыт с 12:00 до 21:00, но сауны и бассейны..."
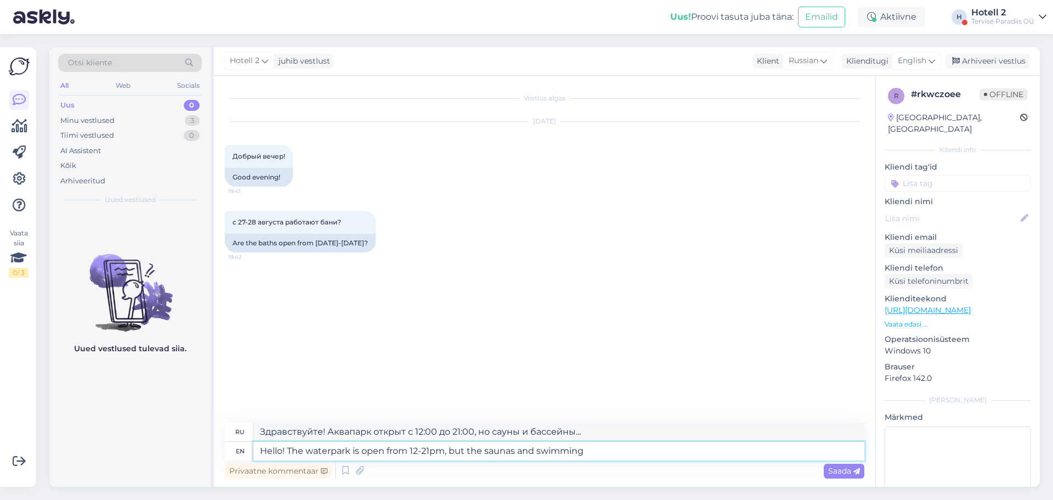
type textarea "Hello! The waterpark is open from 12-21pm, but the saunas and swimming p"
type textarea "Здравствуйте! Аквапарк открыт с 12:00 до 21:00, но сауны и бассейны"
type textarea "Hello! The waterpark is open from 12-21pm, but the saunas and swimming pool"
type textarea "Здравствуйте! Аквапарк открыт с 12:00 до 21:00, но сауны и бассейн"
type textarea "Hello! The waterpark is open from 12-21pm, but the saunas and swimming pool is"
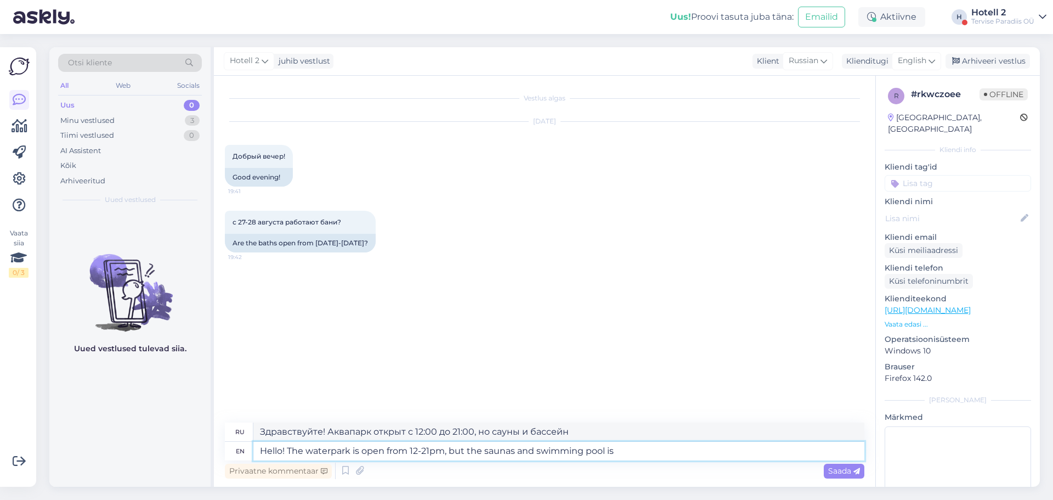
type textarea "Здравствуйте! Аквапарк открыт с 12:00 до 21:00, но сауны и бассейн закрыты."
type textarea "Hello! The waterpark is open from 12-21pm, but the saunas and swimming pool is …"
type textarea "Здравствуйте! Аквапарк открыт с 12:00 до 21:00, но сауны и бассейн закрыты до"
type textarea "Hello! The waterpark is open from 12-21pm, but the saunas and swimming pool is …"
type textarea "Здравствуйте! Аквапарк открыт с 12:00 до 21:00, но сауны и бассейн закрыты до 3…"
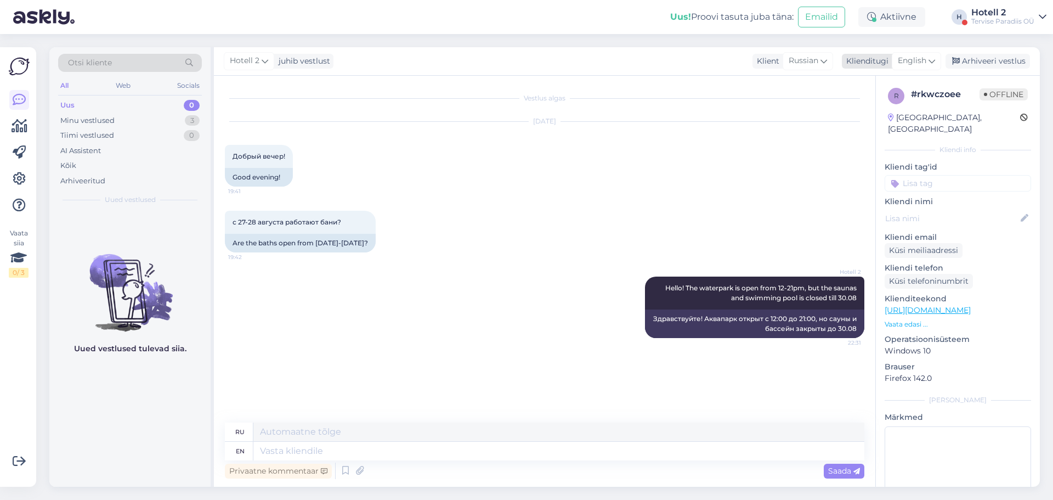
click at [976, 65] on div "Arhiveeri vestlus" at bounding box center [988, 61] width 84 height 15
